Goal: Task Accomplishment & Management: Manage account settings

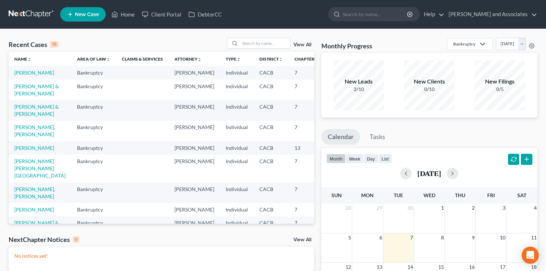
click at [40, 73] on td "[PERSON_NAME]" at bounding box center [40, 72] width 63 height 13
click at [35, 75] on link "[PERSON_NAME]" at bounding box center [34, 73] width 40 height 6
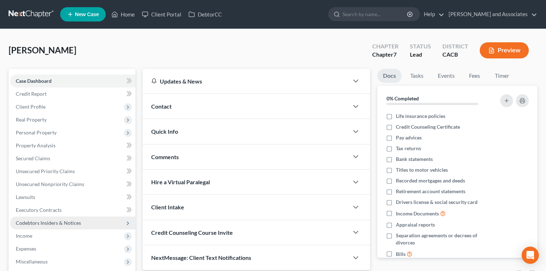
scroll to position [48, 0]
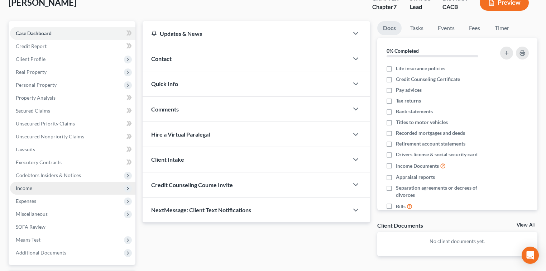
click at [54, 189] on span "Income" at bounding box center [73, 188] width 126 height 13
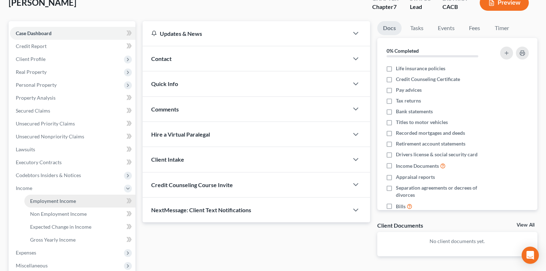
click at [76, 199] on link "Employment Income" at bounding box center [79, 201] width 111 height 13
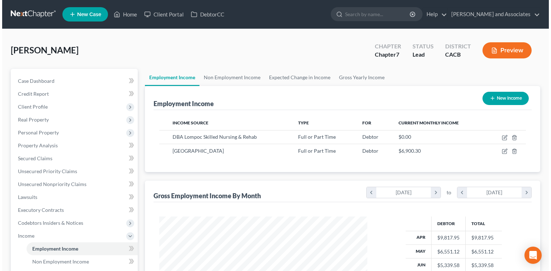
scroll to position [128, 222]
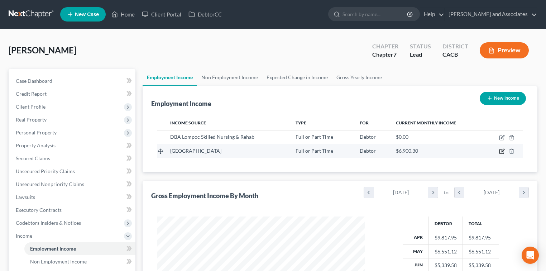
click at [503, 149] on icon "button" at bounding box center [503, 151] width 6 height 6
select select "0"
select select "4"
select select "1"
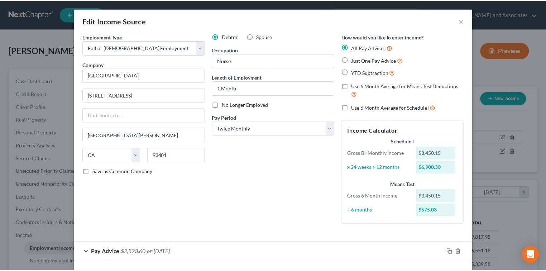
scroll to position [30, 0]
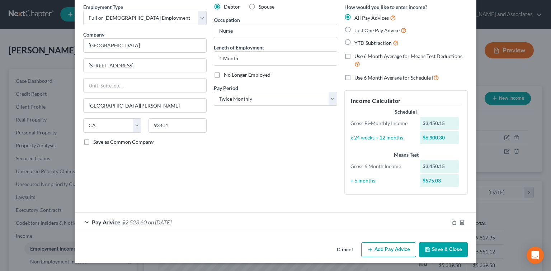
click at [438, 254] on button "Save & Close" at bounding box center [443, 249] width 49 height 15
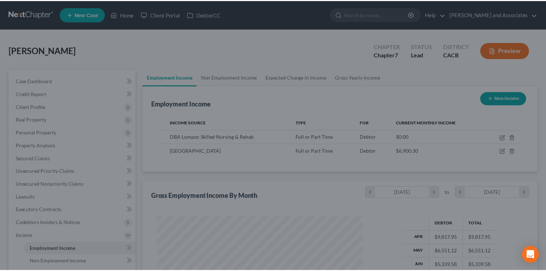
scroll to position [128, 222]
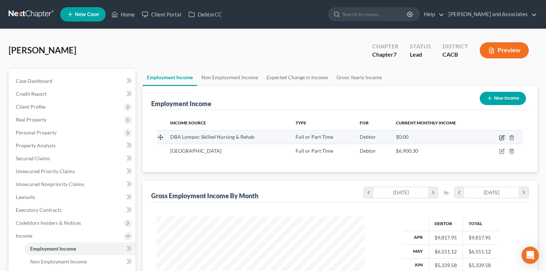
click at [505, 139] on icon "button" at bounding box center [503, 138] width 6 height 6
select select "0"
select select "4"
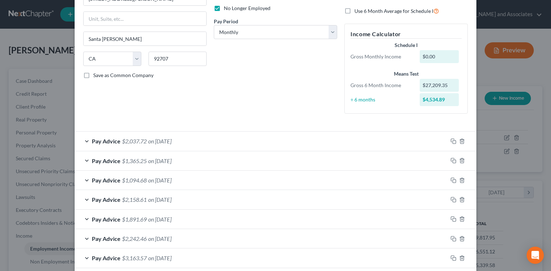
scroll to position [8, 0]
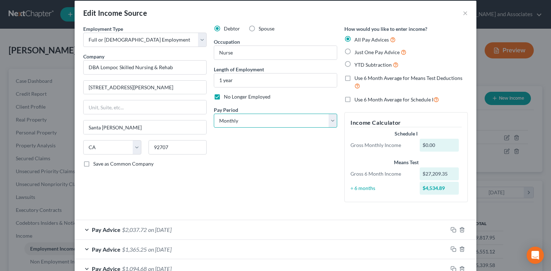
click at [301, 122] on select "Select Monthly Twice Monthly Every Other Week Weekly" at bounding box center [275, 121] width 123 height 14
select select "2"
click at [214, 114] on select "Select Monthly Twice Monthly Every Other Week Weekly" at bounding box center [275, 121] width 123 height 14
click at [375, 225] on div "Pay Advice $2,037.72 on [DATE]" at bounding box center [261, 229] width 373 height 19
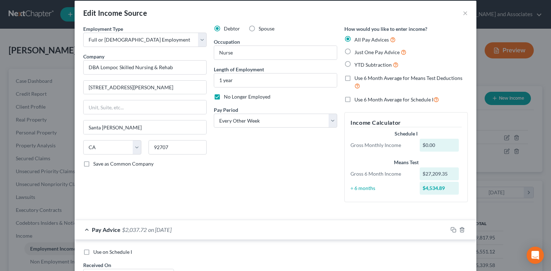
scroll to position [103, 0]
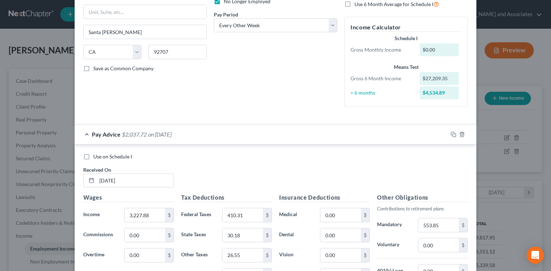
click at [386, 149] on div "Use on Schedule I Received On * [DATE] Wages Income * 3,227.88 $ Commissions 0.…" at bounding box center [276, 253] width 402 height 216
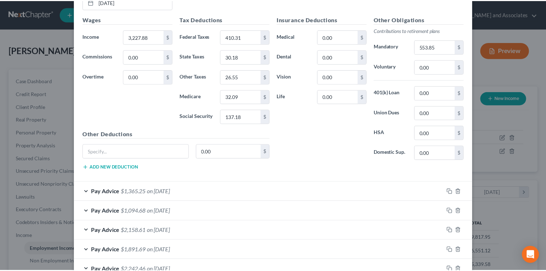
scroll to position [382, 0]
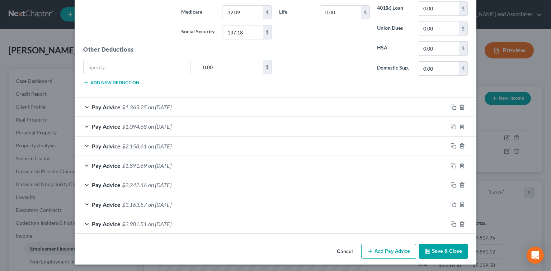
click at [441, 248] on button "Save & Close" at bounding box center [443, 251] width 49 height 15
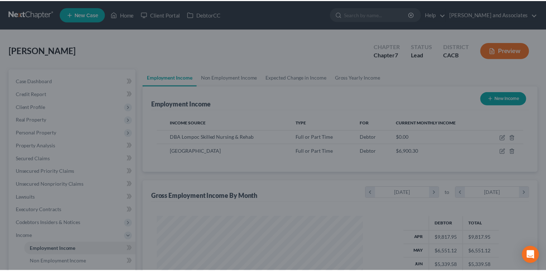
scroll to position [358464, 358370]
